Goal: Task Accomplishment & Management: Use online tool/utility

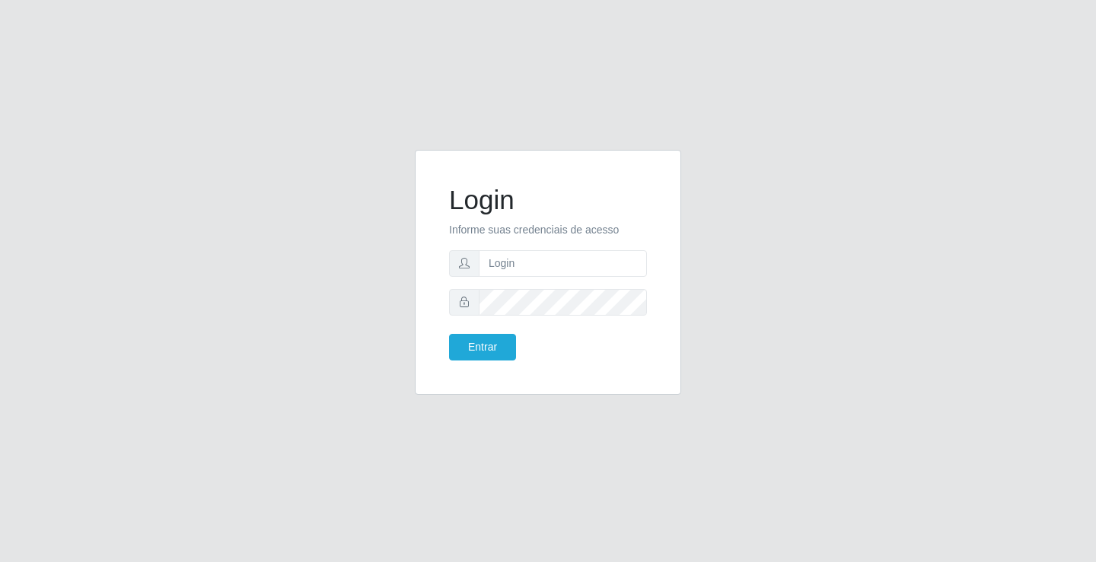
click at [541, 261] on input "text" at bounding box center [563, 263] width 168 height 27
type input "k"
type input "zivaneide@ideal"
click at [449, 334] on button "Entrar" at bounding box center [482, 347] width 67 height 27
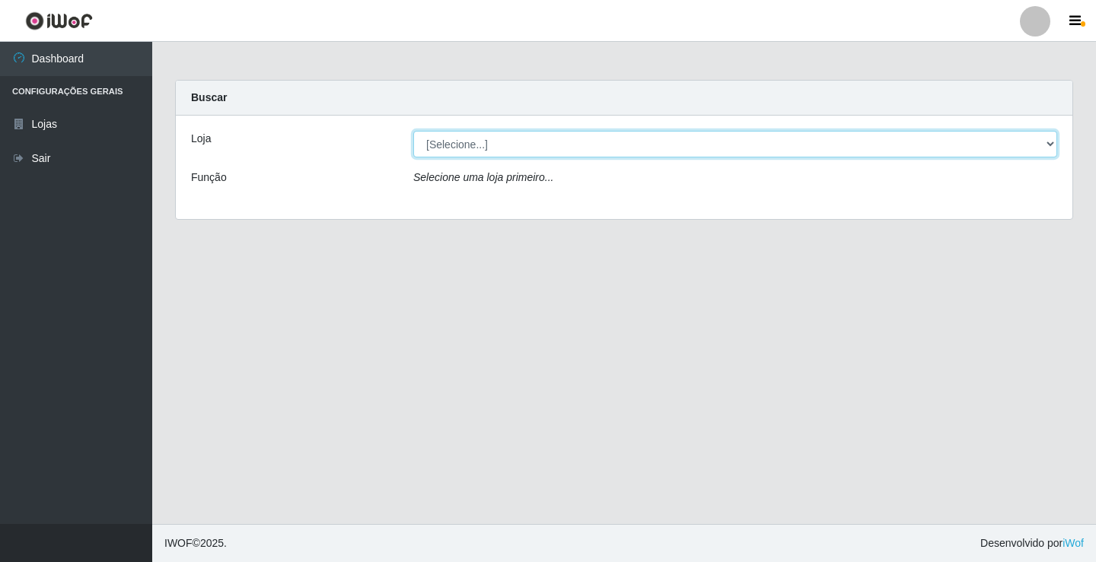
click at [1048, 140] on select "[Selecione...] Ideal - Conceição" at bounding box center [735, 144] width 644 height 27
select select "231"
click at [413, 131] on select "[Selecione...] Ideal - Conceição" at bounding box center [735, 144] width 644 height 27
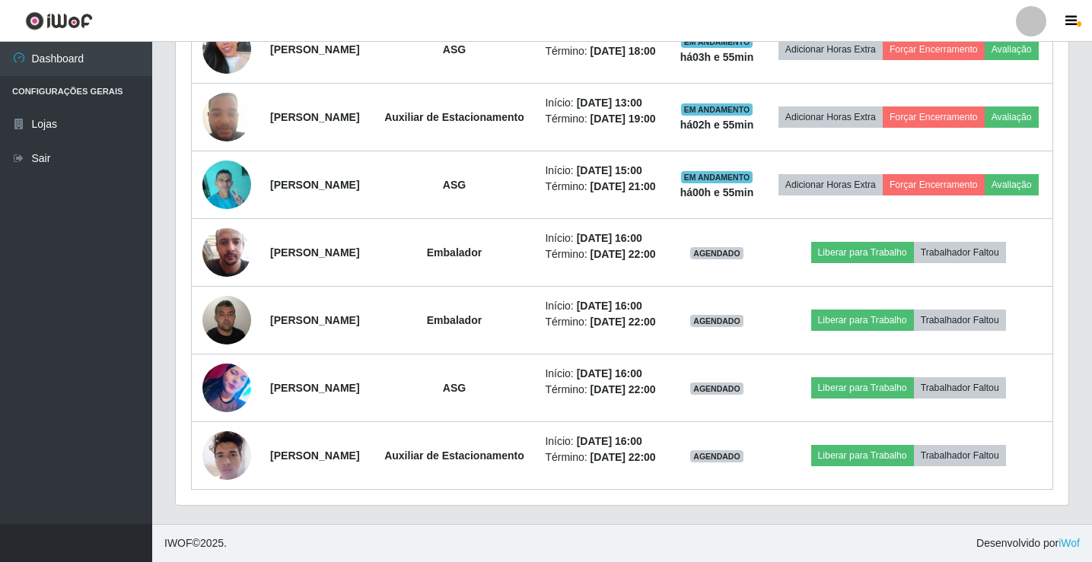
scroll to position [889, 0]
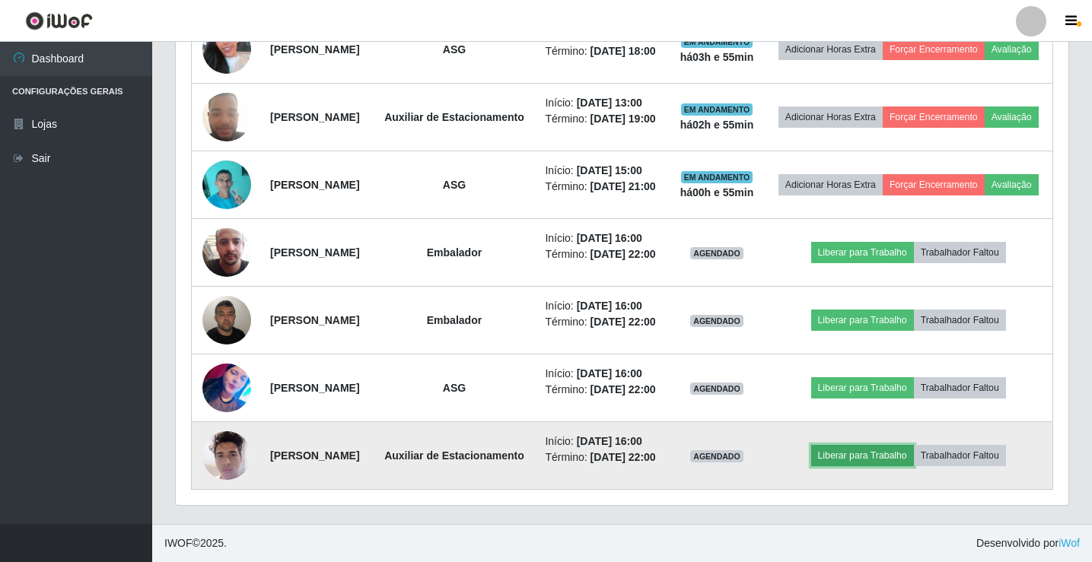
click at [874, 450] on button "Liberar para Trabalho" at bounding box center [862, 455] width 103 height 21
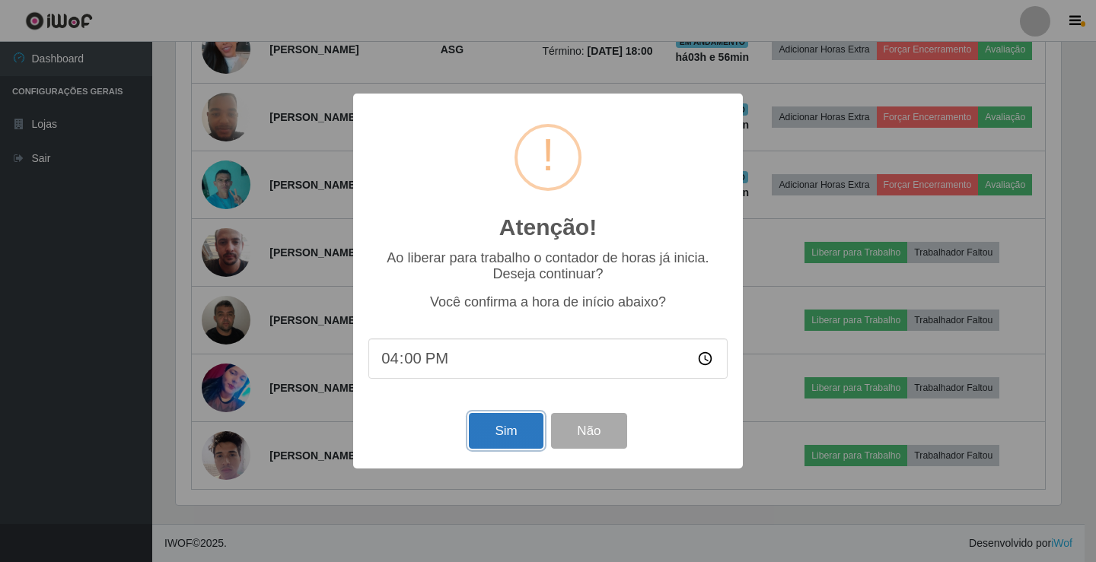
click at [520, 430] on button "Sim" at bounding box center [506, 431] width 74 height 36
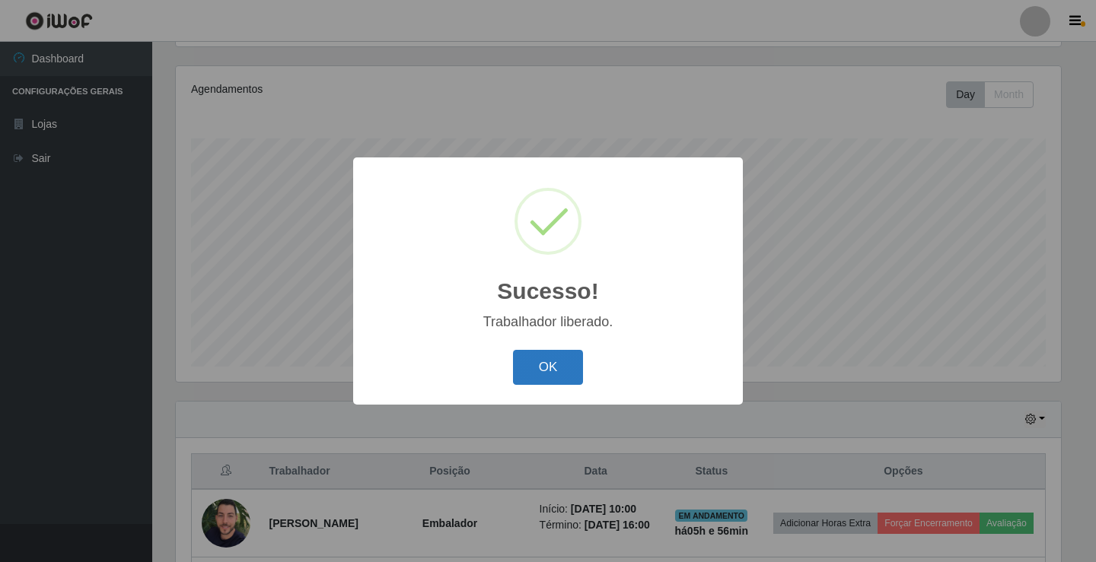
click at [541, 361] on button "OK" at bounding box center [548, 368] width 71 height 36
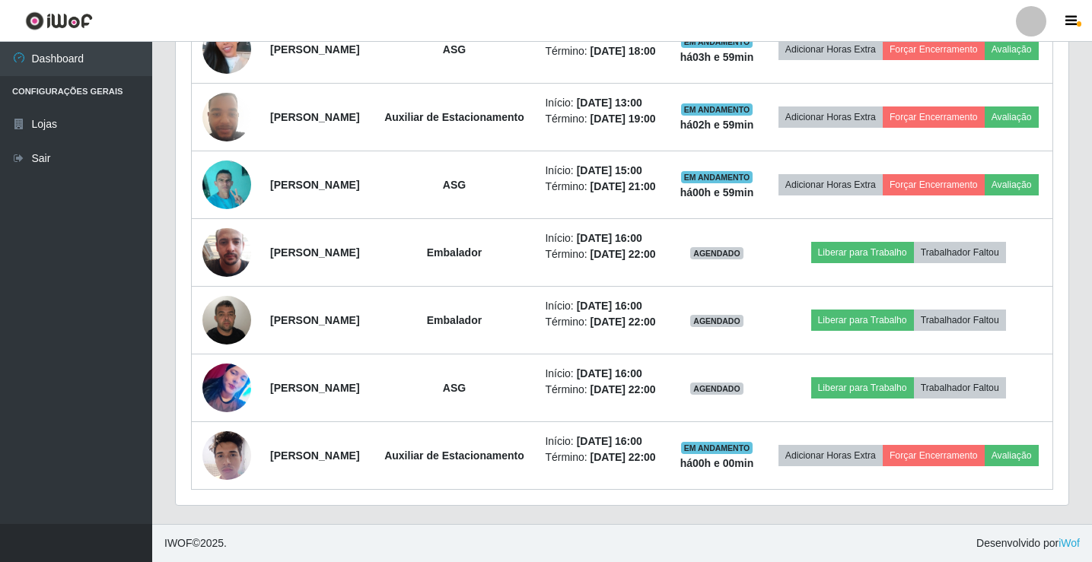
scroll to position [889, 0]
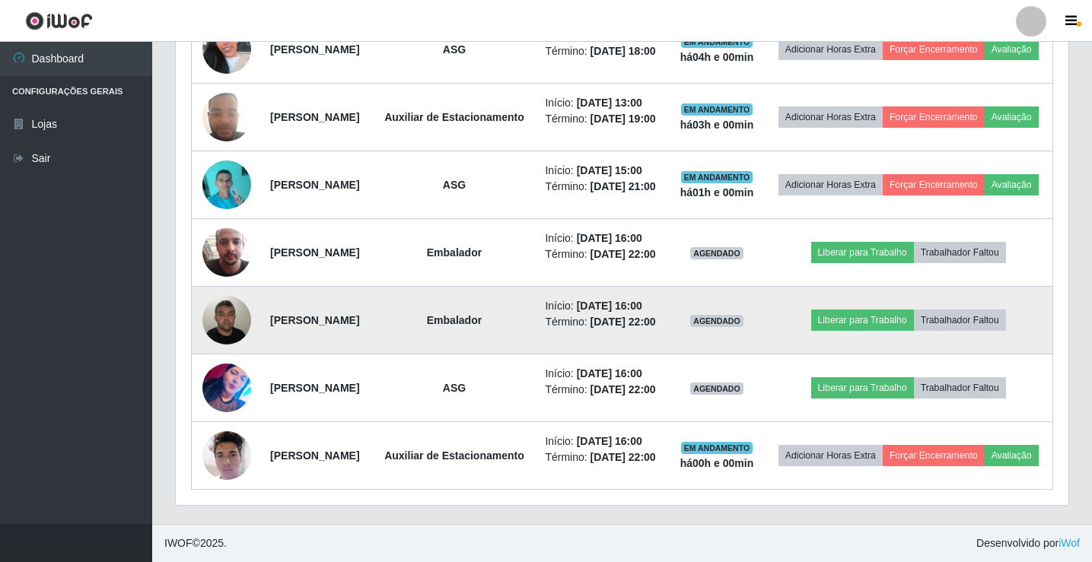
click at [221, 299] on img at bounding box center [226, 320] width 49 height 65
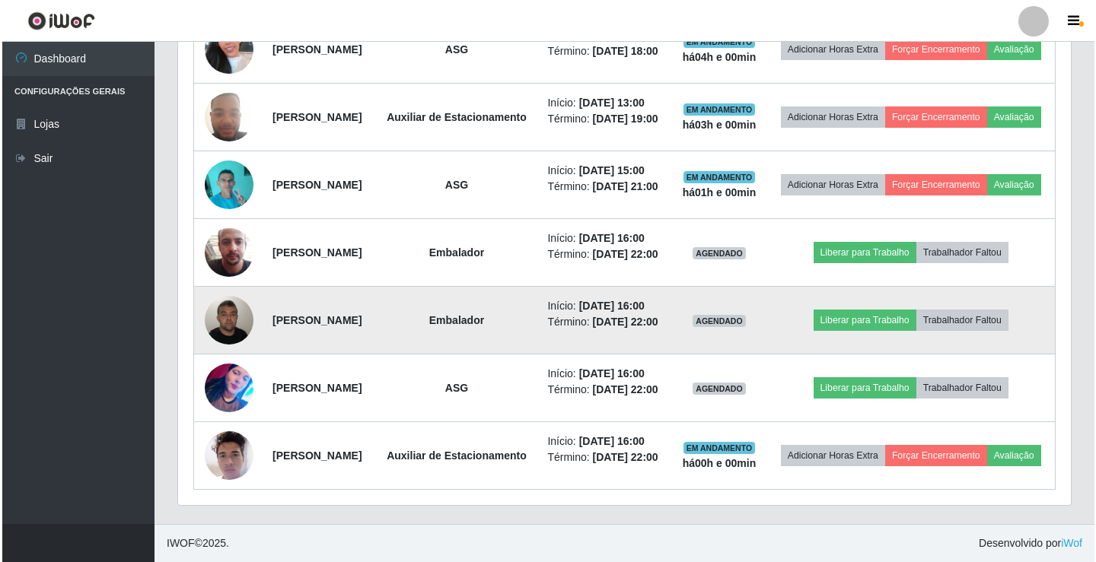
scroll to position [316, 885]
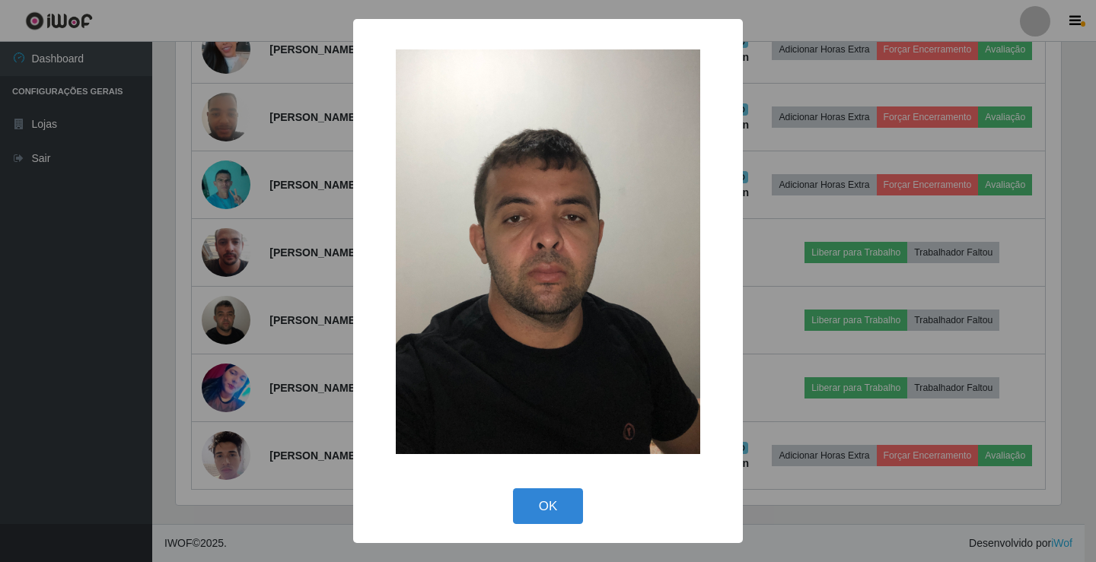
click at [235, 353] on div "× OK Cancel" at bounding box center [548, 281] width 1096 height 562
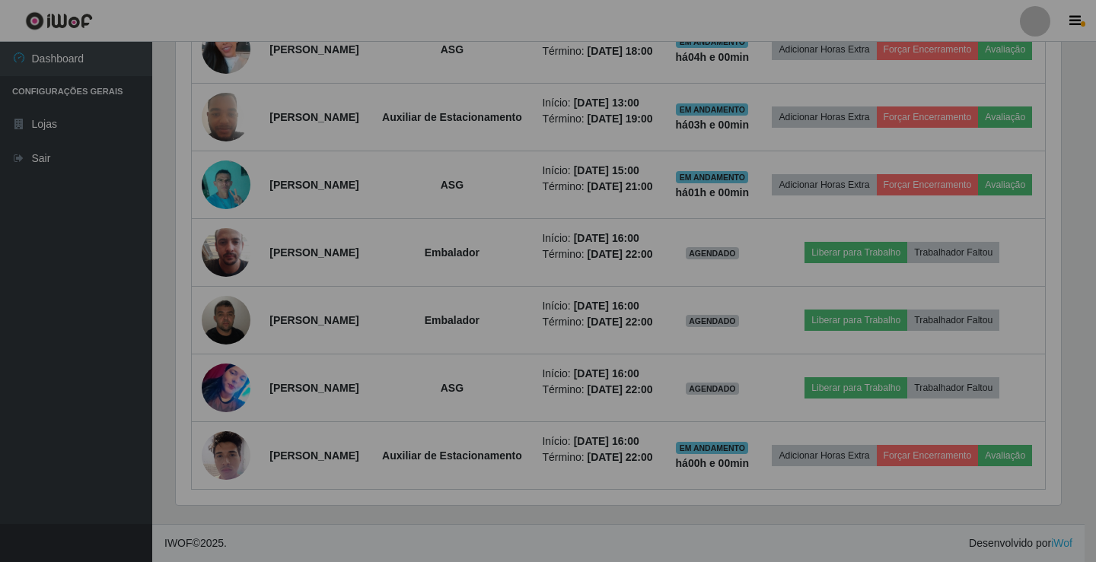
scroll to position [316, 892]
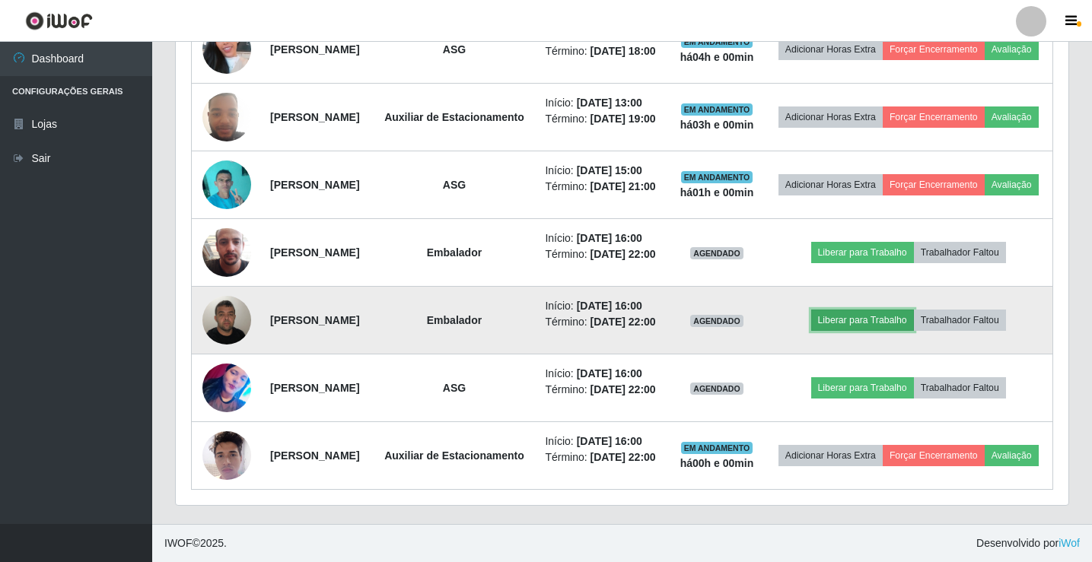
click at [854, 310] on button "Liberar para Trabalho" at bounding box center [862, 320] width 103 height 21
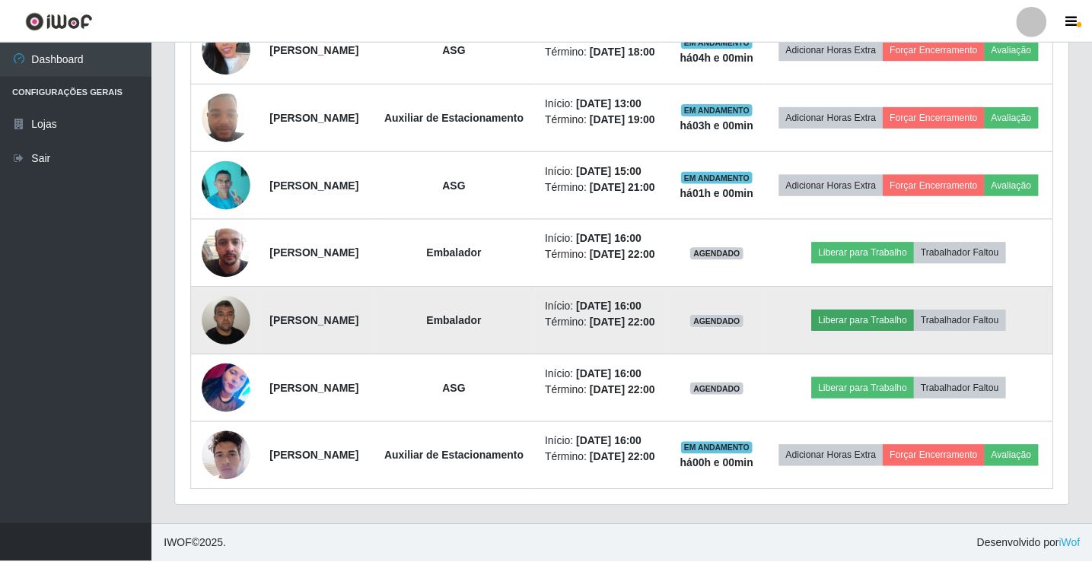
scroll to position [316, 885]
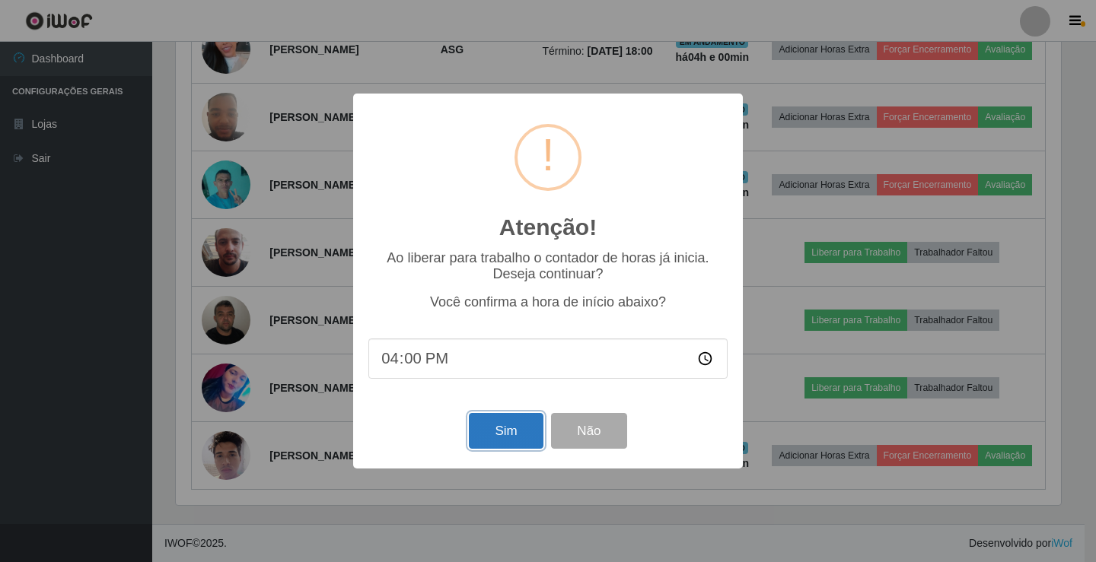
click at [511, 440] on button "Sim" at bounding box center [506, 431] width 74 height 36
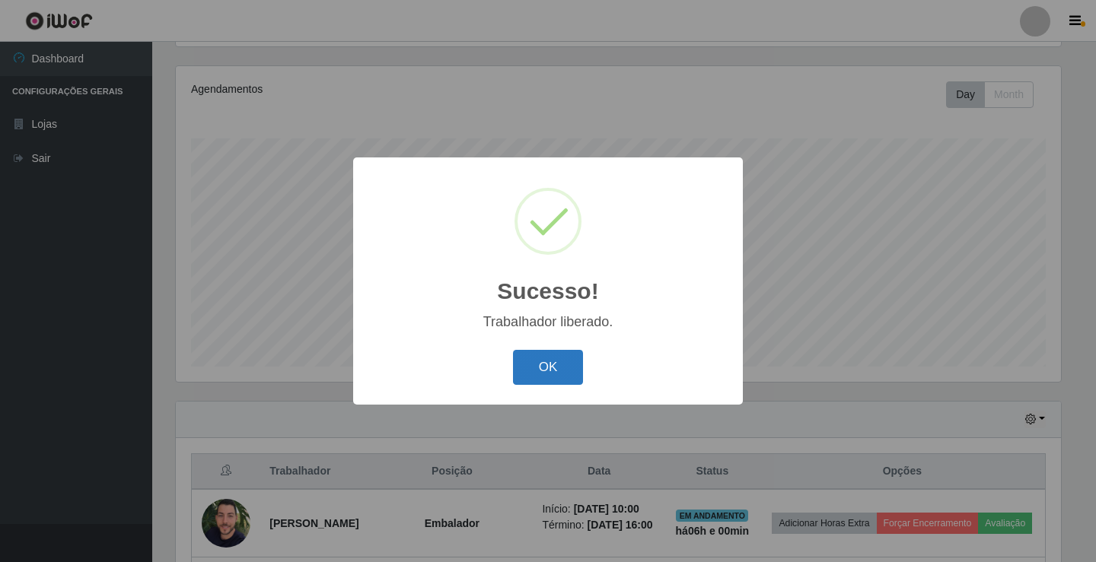
click at [523, 376] on button "OK" at bounding box center [548, 368] width 71 height 36
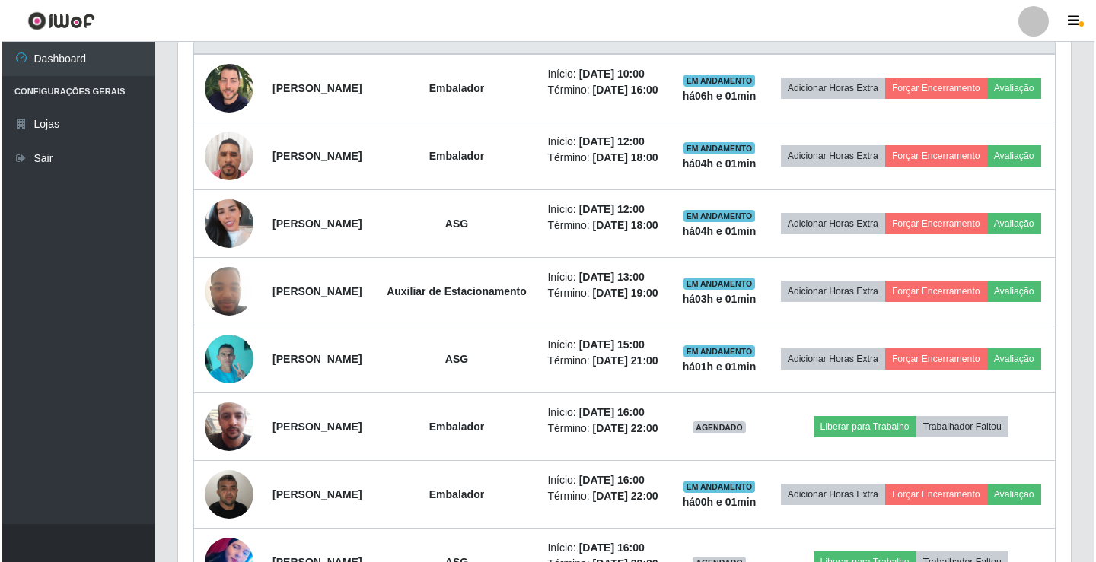
scroll to position [536, 0]
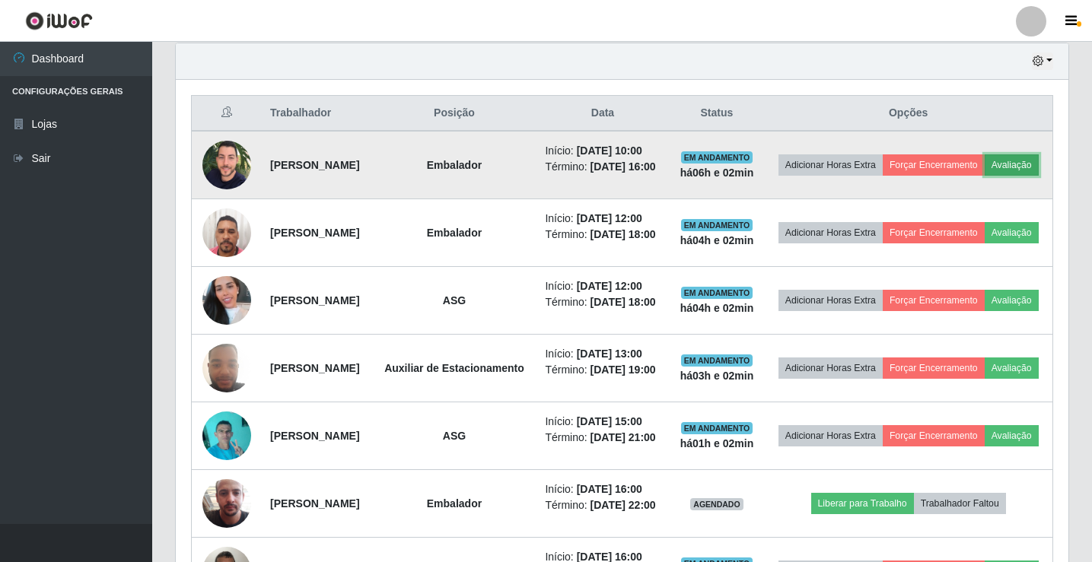
click at [985, 176] on button "Avaliação" at bounding box center [1012, 164] width 54 height 21
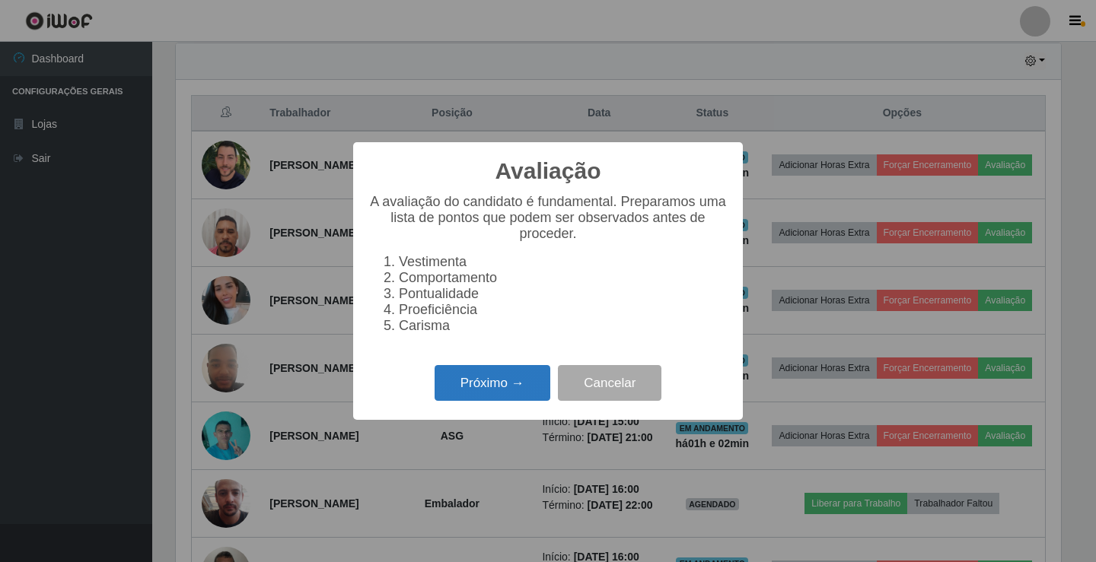
click at [500, 398] on button "Próximo →" at bounding box center [492, 383] width 116 height 36
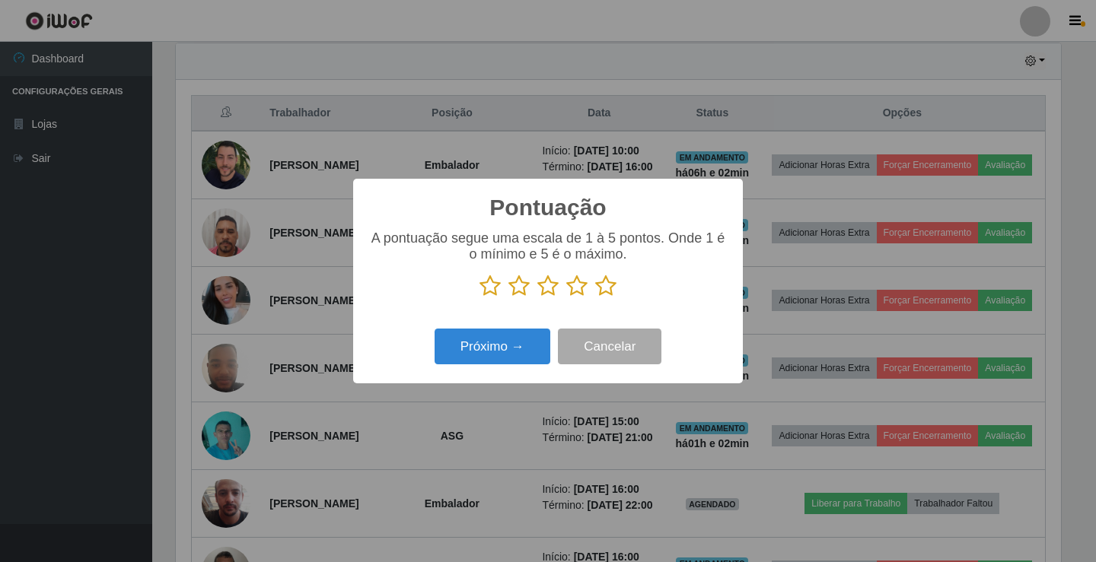
click at [583, 285] on icon at bounding box center [576, 286] width 21 height 23
click at [566, 297] on input "radio" at bounding box center [566, 297] width 0 height 0
click at [538, 339] on button "Próximo →" at bounding box center [492, 347] width 116 height 36
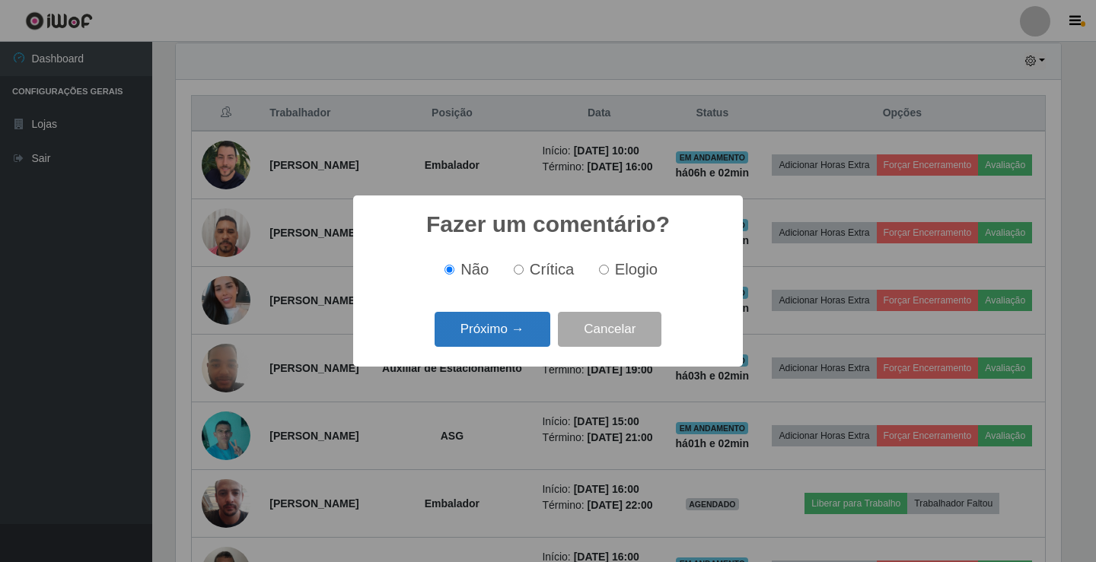
click at [521, 320] on button "Próximo →" at bounding box center [492, 330] width 116 height 36
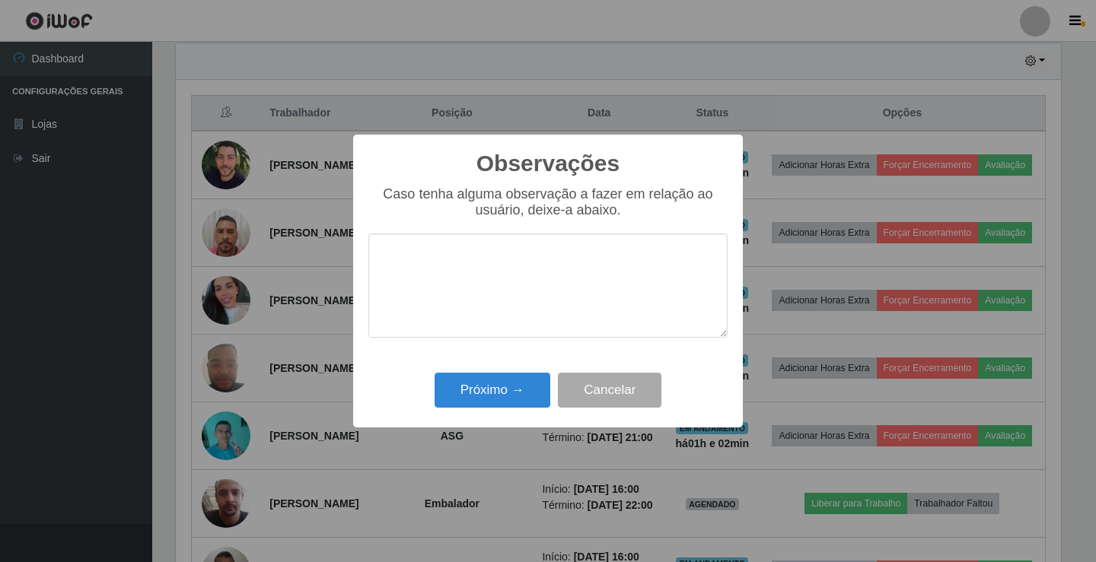
click at [487, 300] on textarea at bounding box center [547, 286] width 359 height 104
type textarea "ativo"
click at [501, 382] on button "Próximo →" at bounding box center [492, 391] width 116 height 36
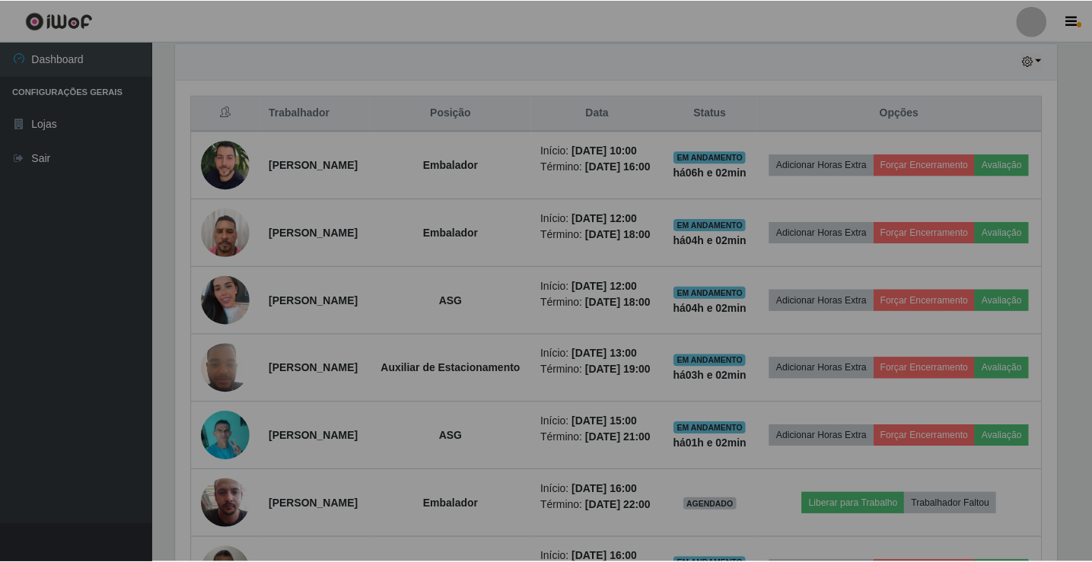
scroll to position [316, 892]
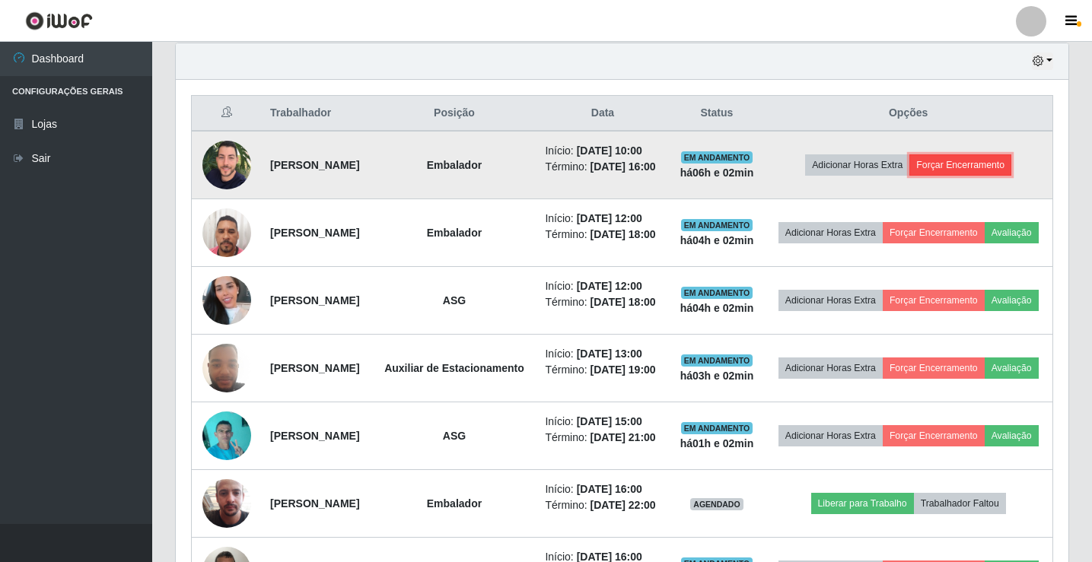
click at [996, 169] on button "Forçar Encerramento" at bounding box center [960, 164] width 102 height 21
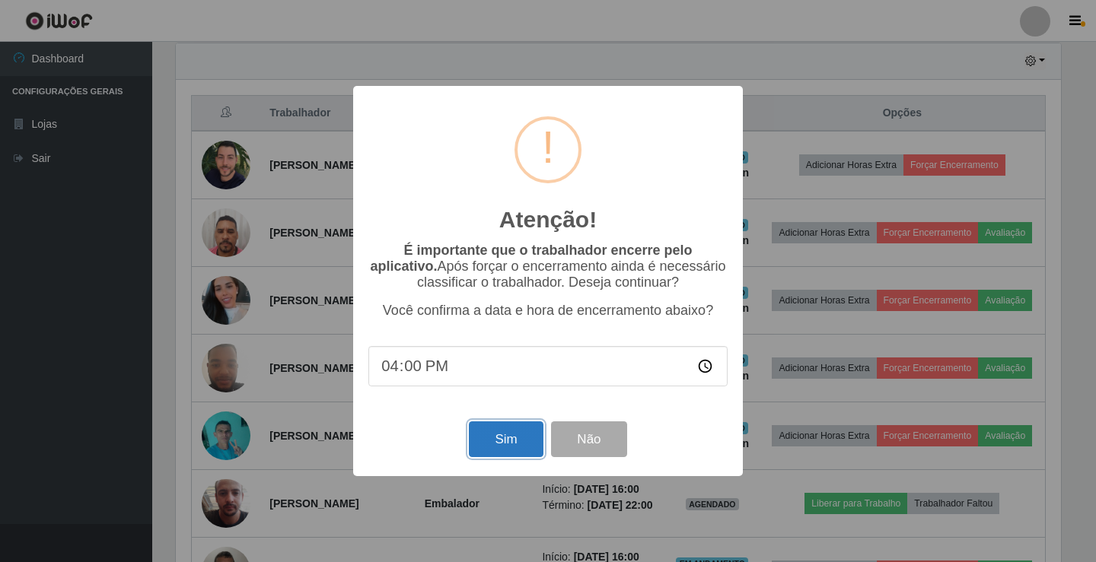
click at [501, 448] on button "Sim" at bounding box center [506, 440] width 74 height 36
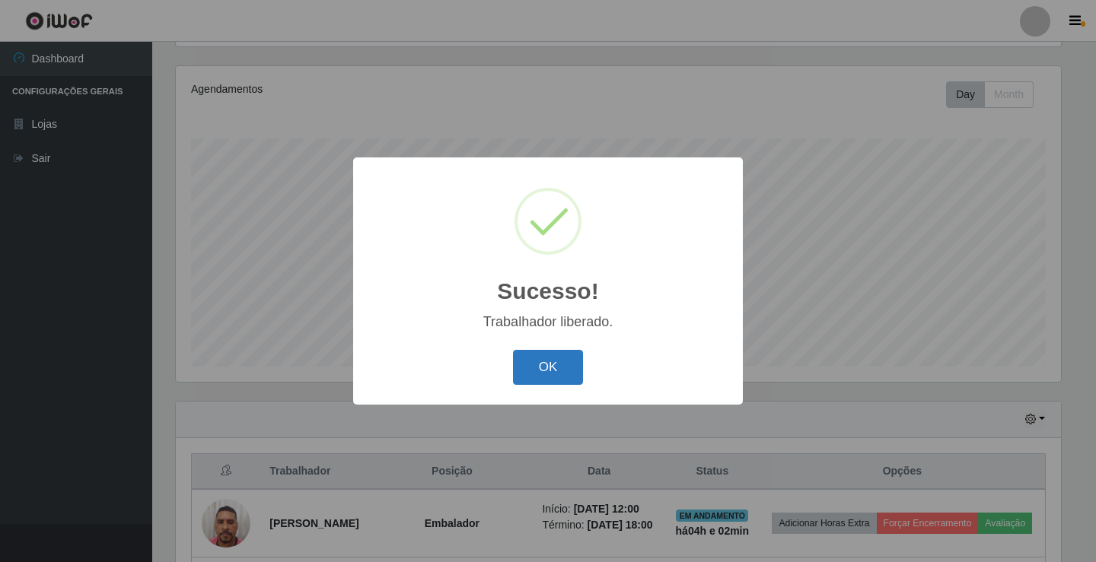
click at [546, 380] on button "OK" at bounding box center [548, 368] width 71 height 36
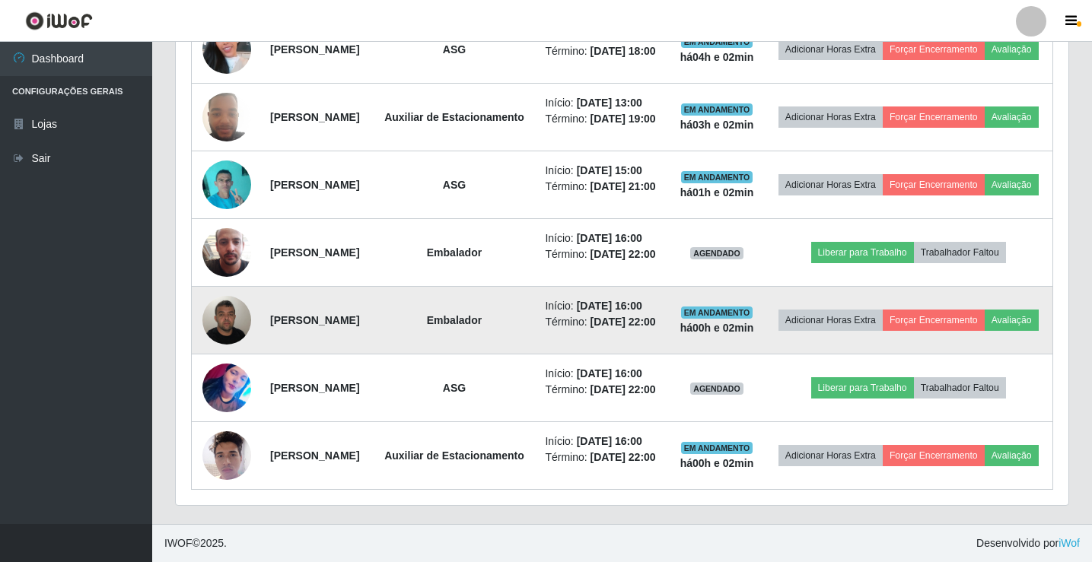
scroll to position [786, 0]
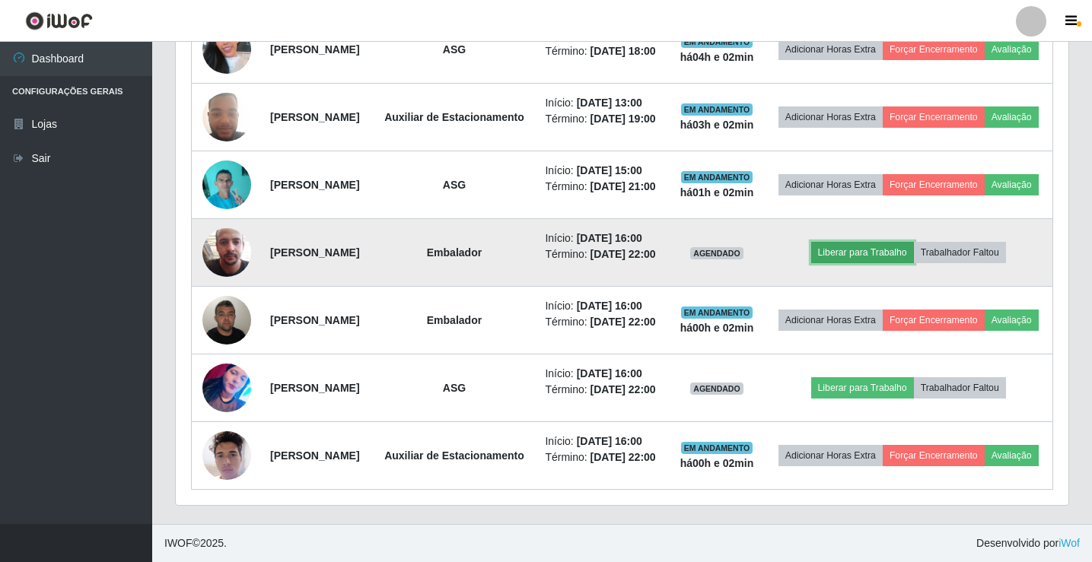
click at [896, 242] on button "Liberar para Trabalho" at bounding box center [862, 252] width 103 height 21
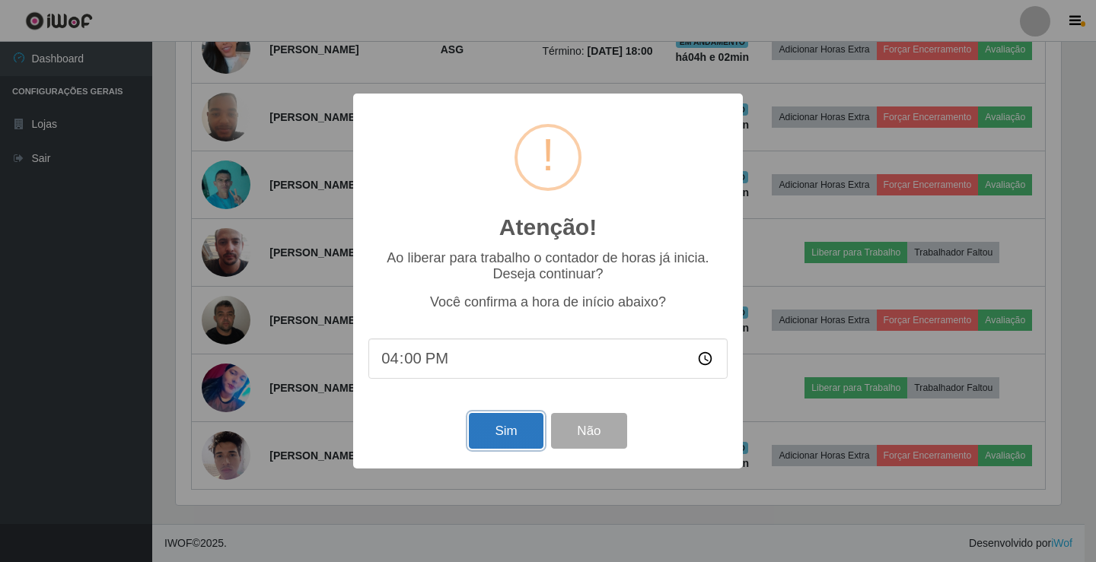
click at [510, 438] on button "Sim" at bounding box center [506, 431] width 74 height 36
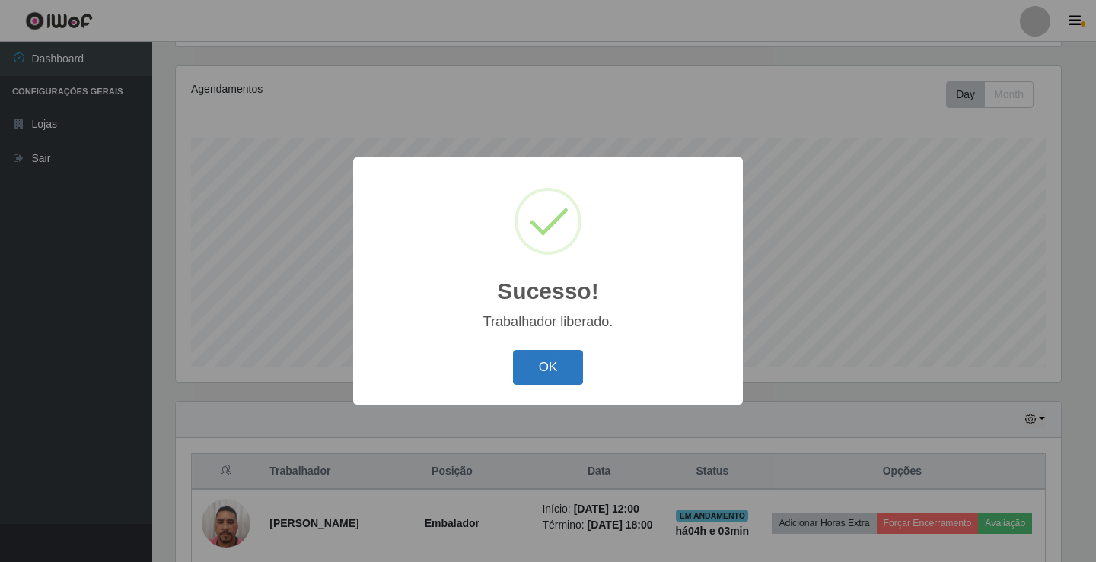
click at [524, 368] on button "OK" at bounding box center [548, 368] width 71 height 36
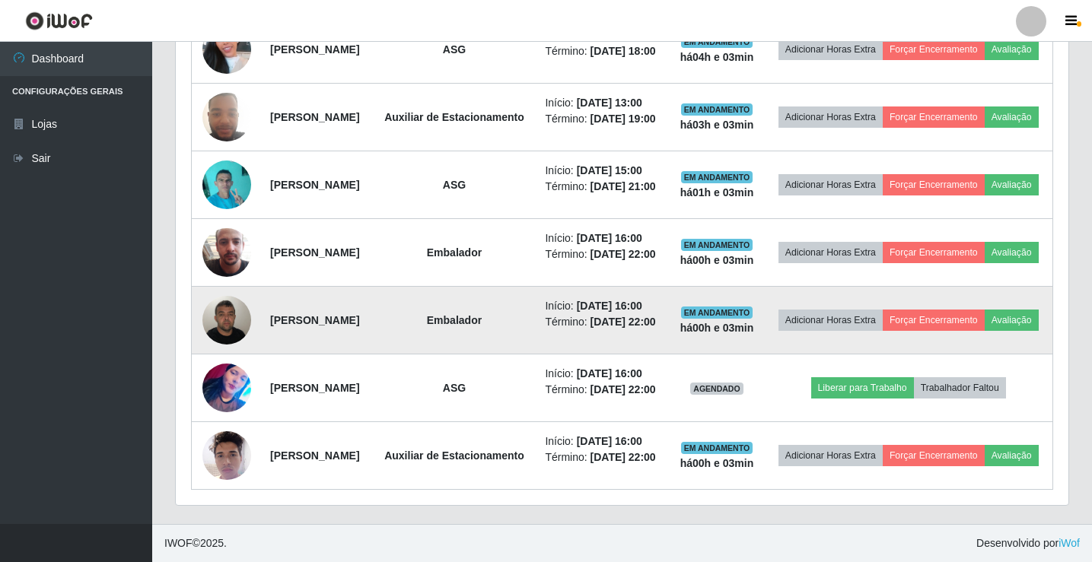
scroll to position [810, 0]
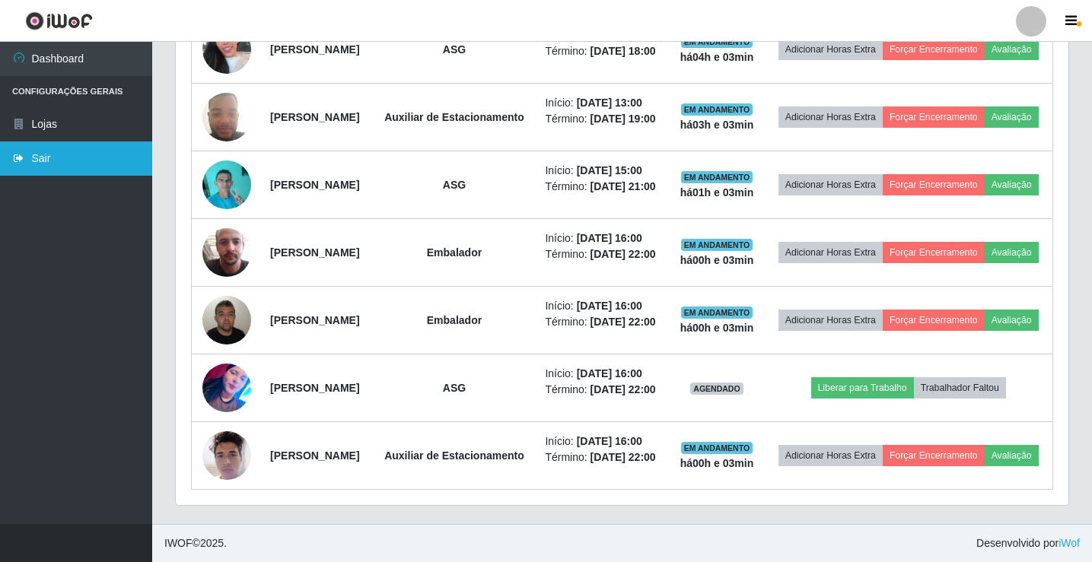
click at [69, 162] on link "Sair" at bounding box center [76, 159] width 152 height 34
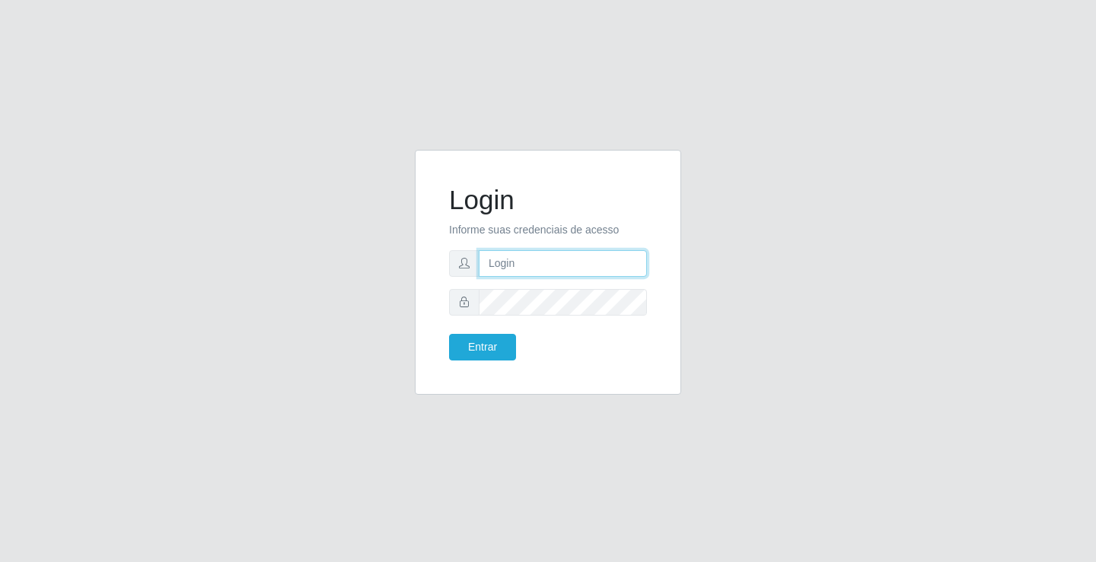
click at [571, 266] on input "text" at bounding box center [563, 263] width 168 height 27
type input "william@ideal"
click at [449, 334] on button "Entrar" at bounding box center [482, 347] width 67 height 27
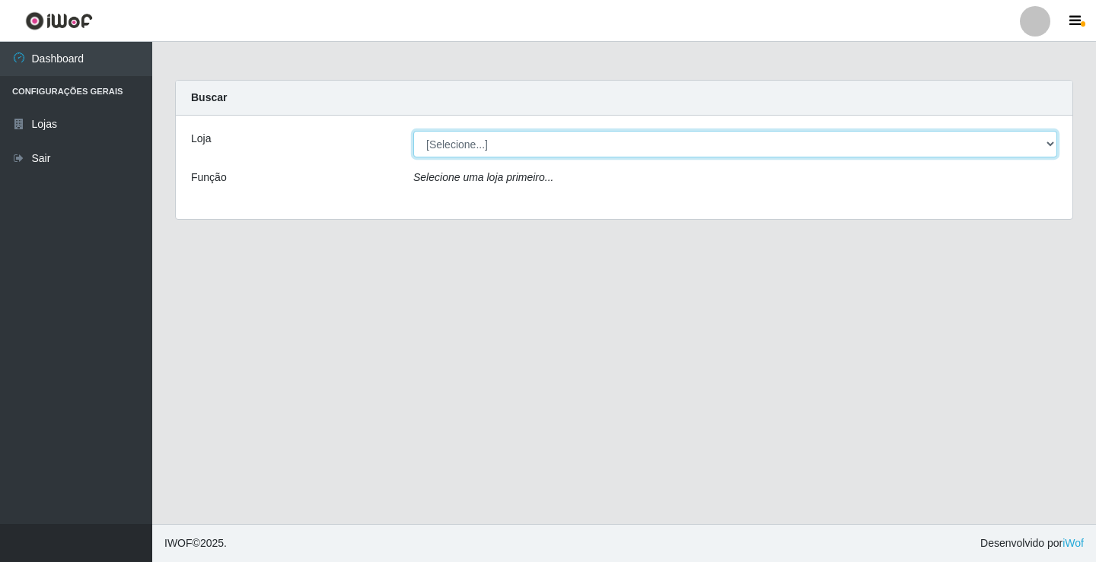
click at [468, 147] on select "[Selecione...] Ideal - Conceição" at bounding box center [735, 144] width 644 height 27
select select "231"
click at [413, 131] on select "[Selecione...] Ideal - Conceição" at bounding box center [735, 144] width 644 height 27
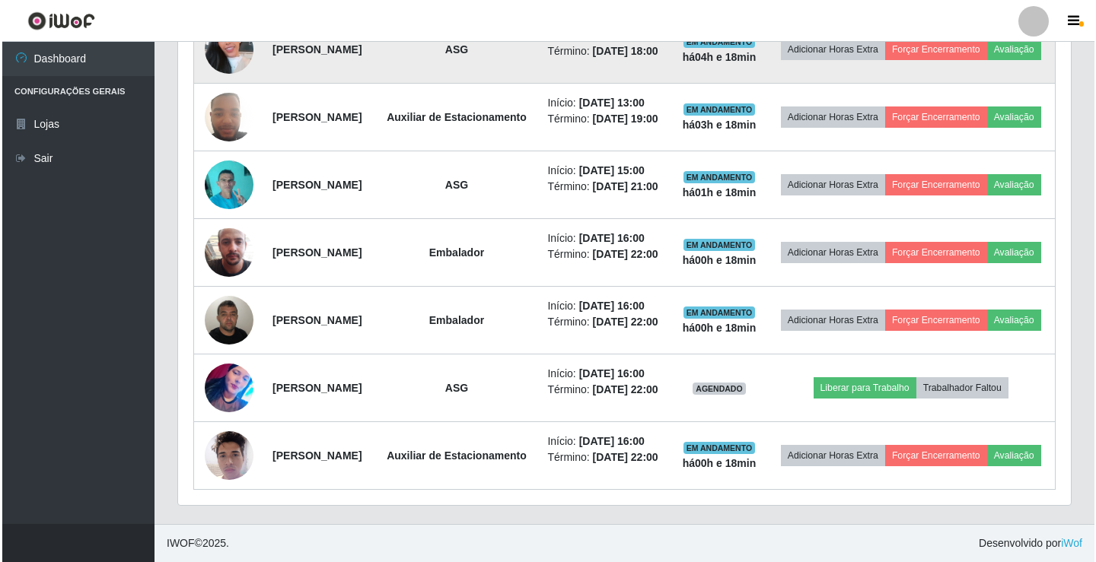
scroll to position [810, 0]
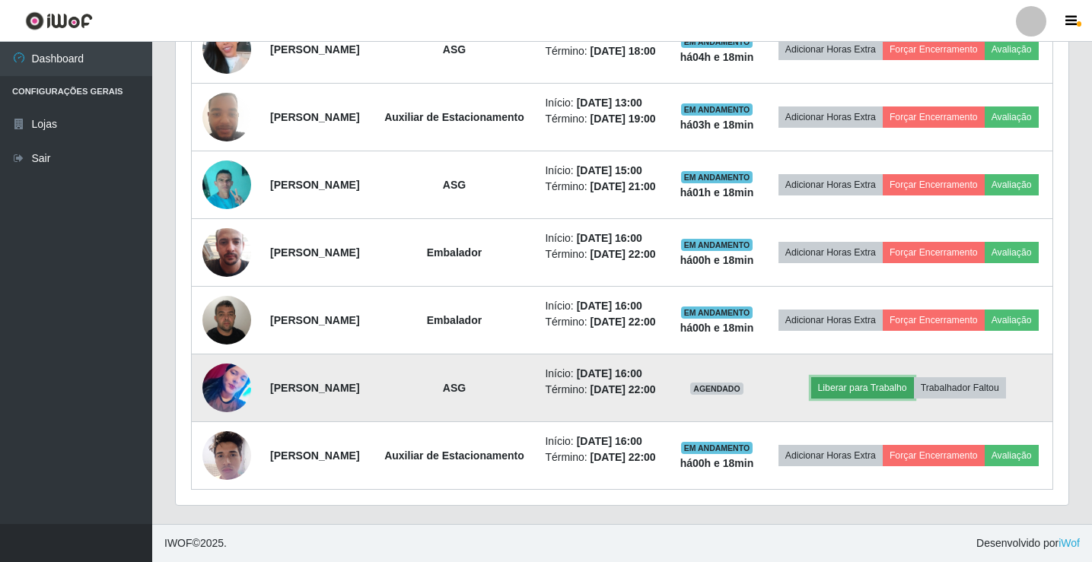
click at [848, 377] on button "Liberar para Trabalho" at bounding box center [862, 387] width 103 height 21
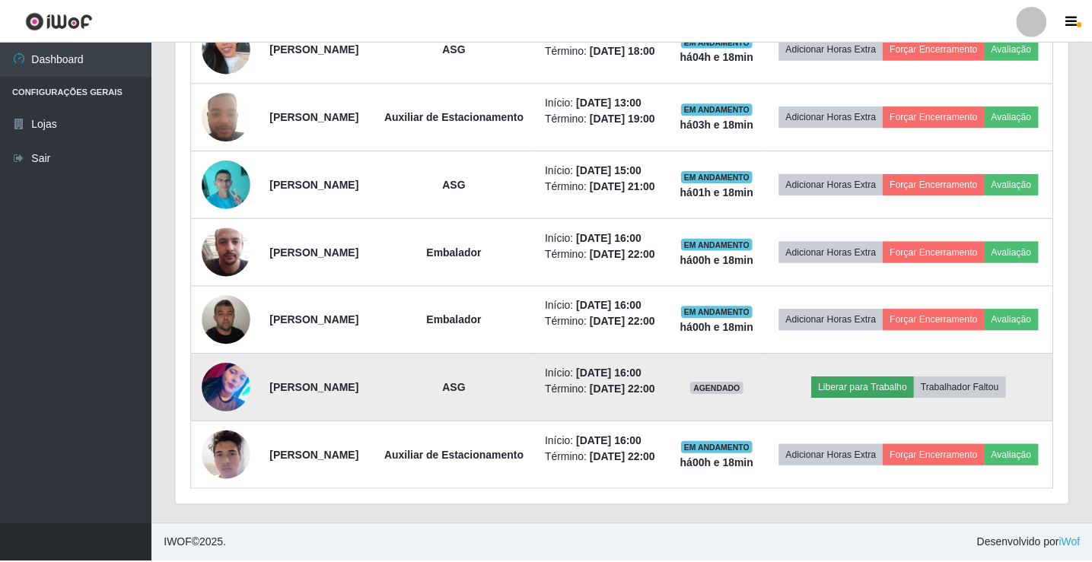
scroll to position [316, 885]
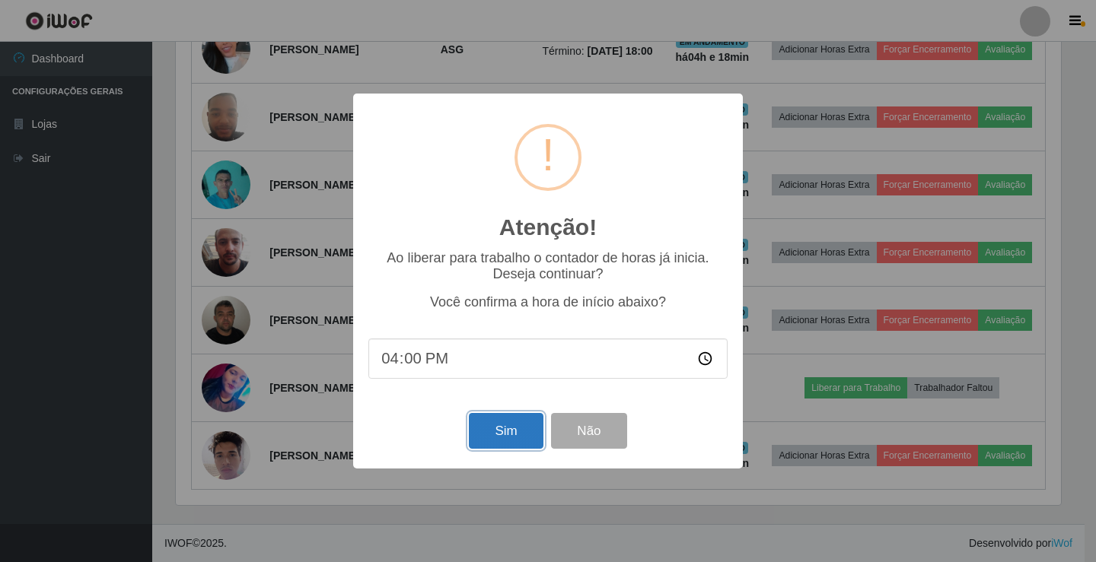
click at [507, 439] on button "Sim" at bounding box center [506, 431] width 74 height 36
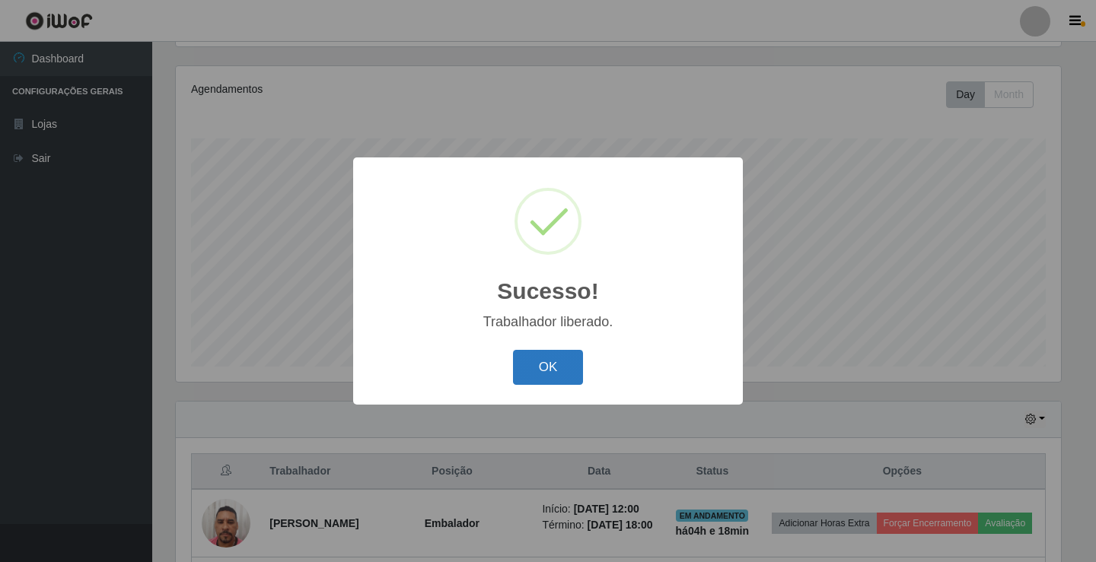
click at [538, 369] on button "OK" at bounding box center [548, 368] width 71 height 36
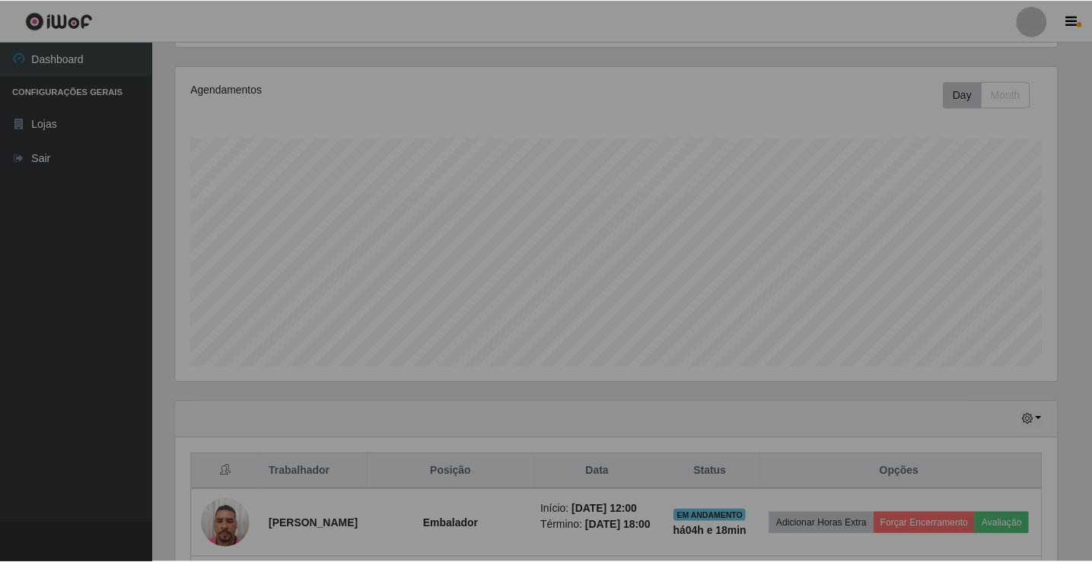
scroll to position [316, 892]
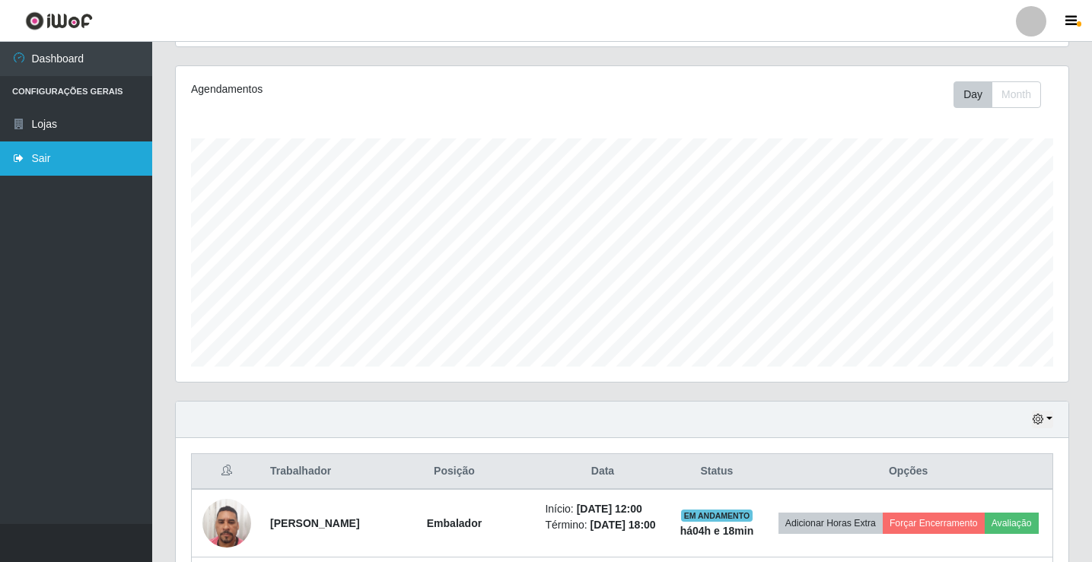
click at [60, 164] on link "Sair" at bounding box center [76, 159] width 152 height 34
